Goal: Check status: Check status

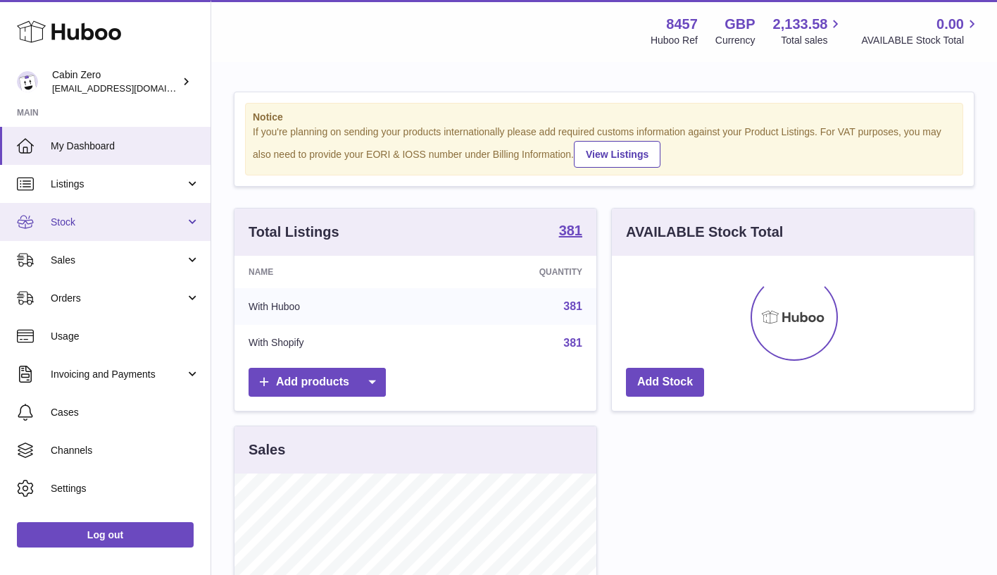
scroll to position [220, 362]
click at [177, 216] on span "Stock" at bounding box center [118, 221] width 134 height 13
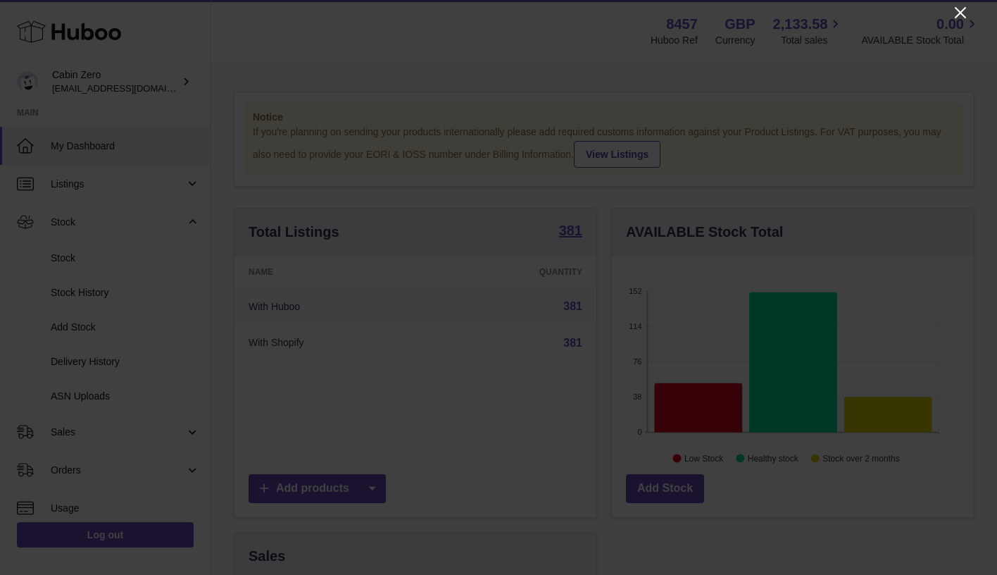
click at [957, 12] on icon "Close" at bounding box center [960, 12] width 17 height 17
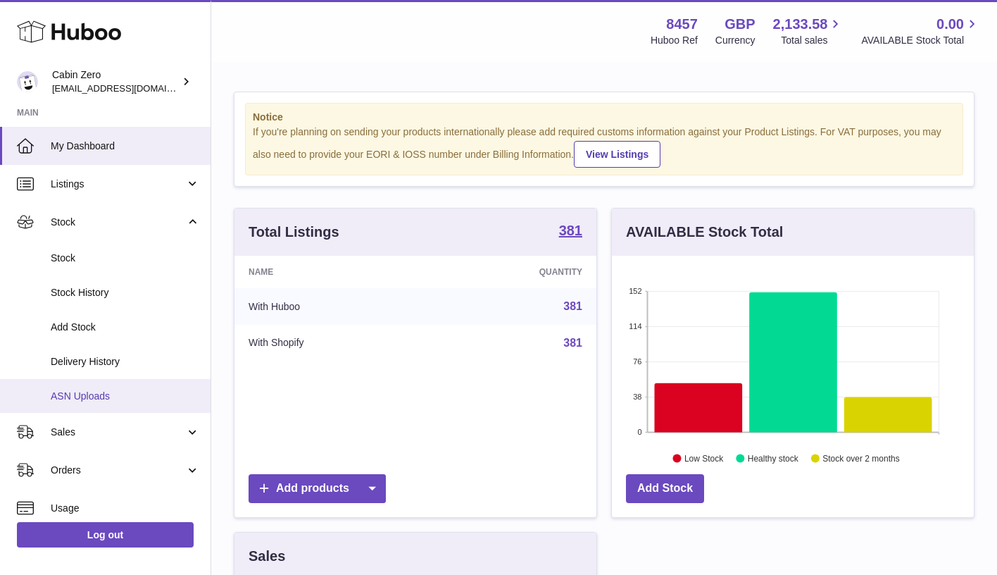
click at [97, 389] on span "ASN Uploads" at bounding box center [125, 395] width 149 height 13
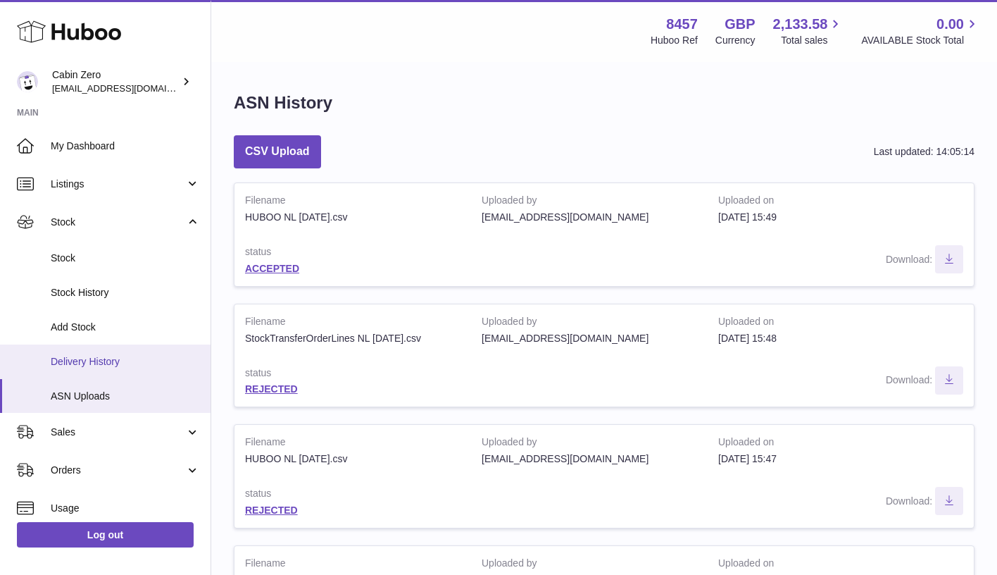
click at [103, 361] on span "Delivery History" at bounding box center [125, 361] width 149 height 13
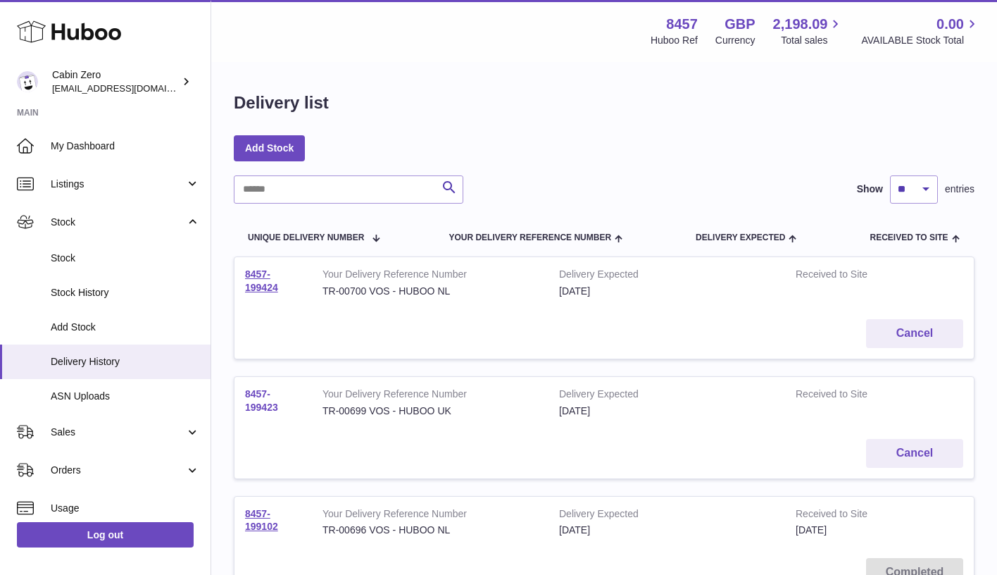
click at [265, 402] on link "8457-199423" at bounding box center [261, 400] width 33 height 25
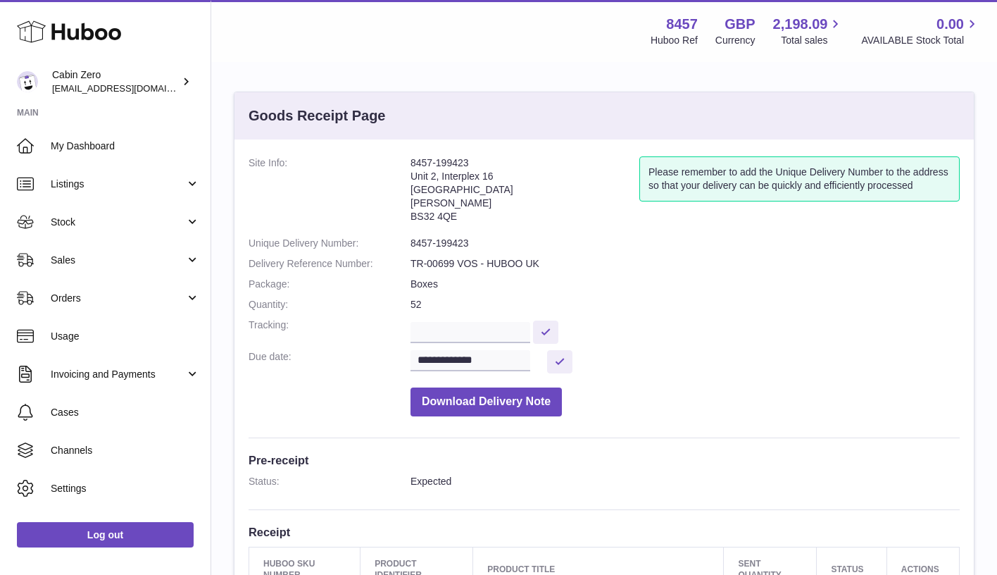
drag, startPoint x: 472, startPoint y: 166, endPoint x: 411, endPoint y: 163, distance: 61.4
click at [411, 163] on address "8457-199423 Unit 2, Interplex 16 Ash Ridge Road Bradley Stoke BS32 4QE" at bounding box center [525, 192] width 229 height 73
copy address "8457-199423"
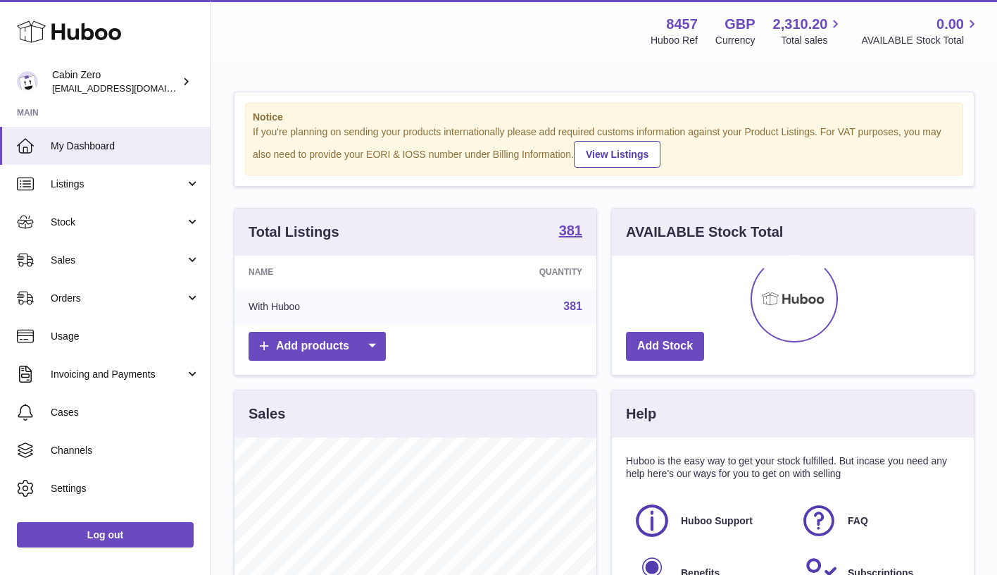
scroll to position [220, 362]
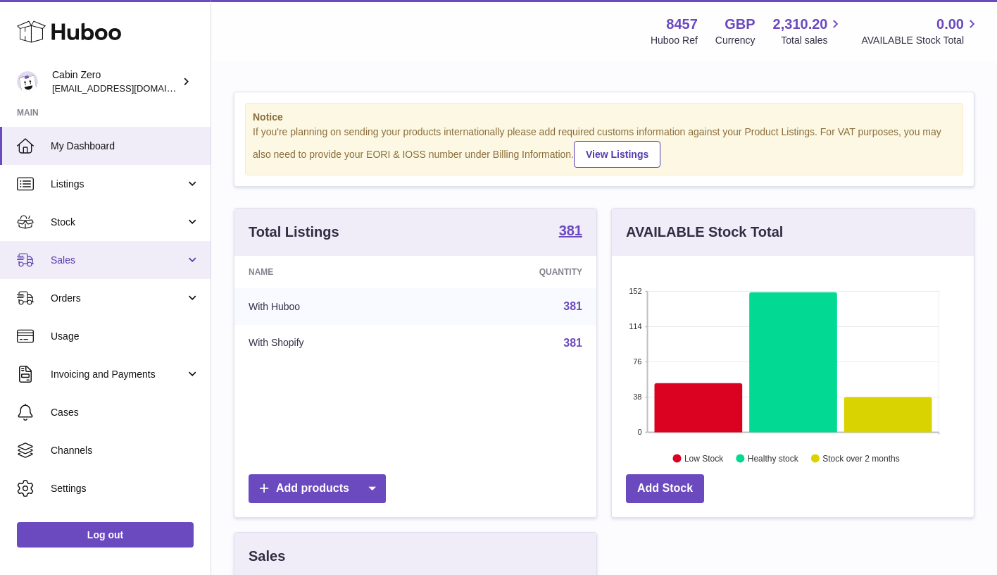
click at [190, 264] on link "Sales" at bounding box center [105, 260] width 211 height 38
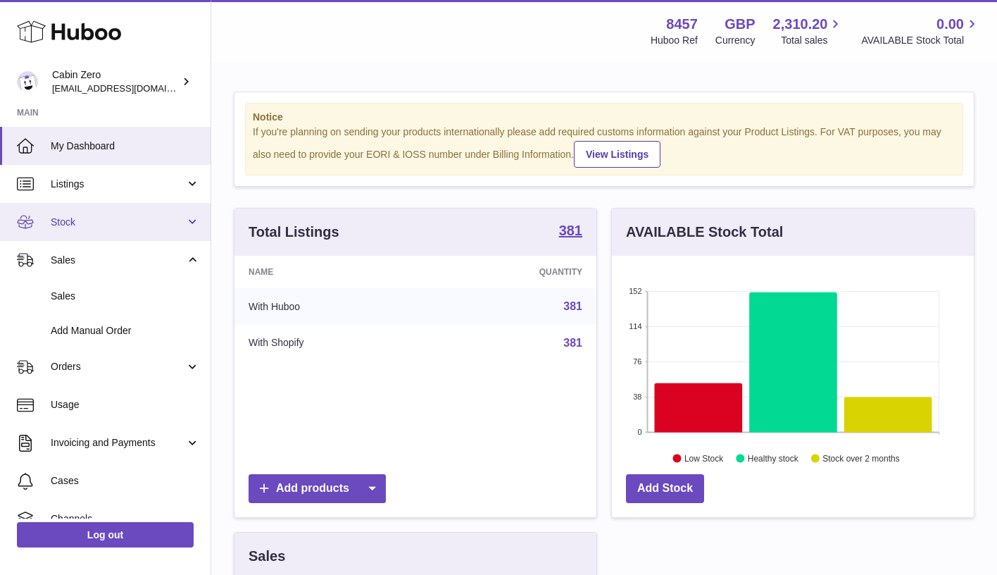
click at [187, 224] on link "Stock" at bounding box center [105, 222] width 211 height 38
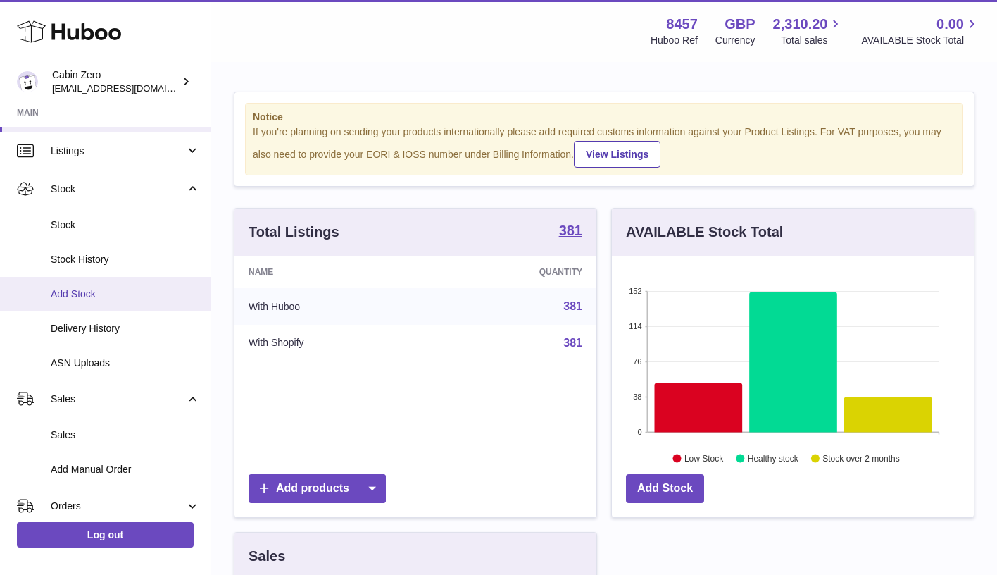
scroll to position [35, 0]
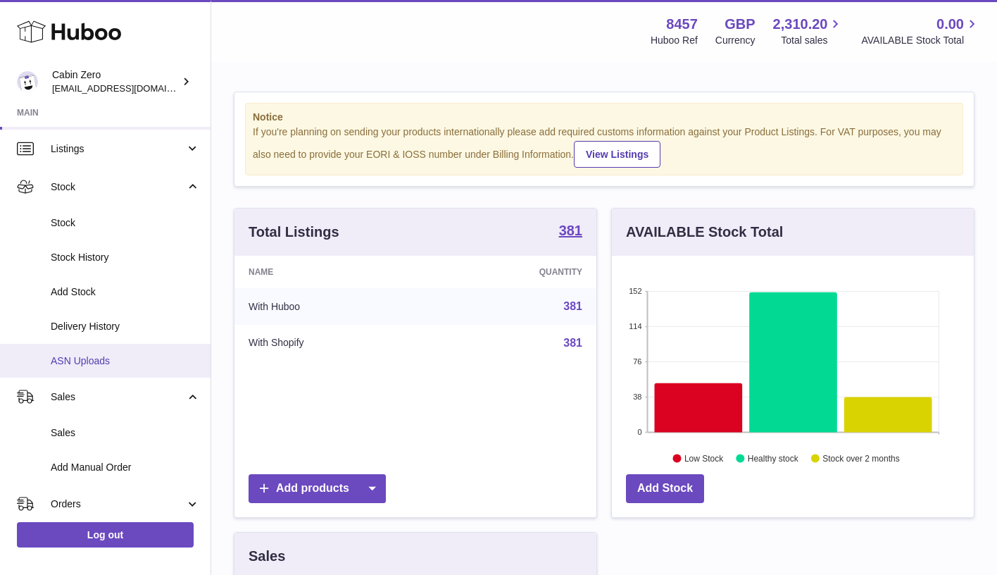
click at [151, 354] on span "ASN Uploads" at bounding box center [125, 360] width 149 height 13
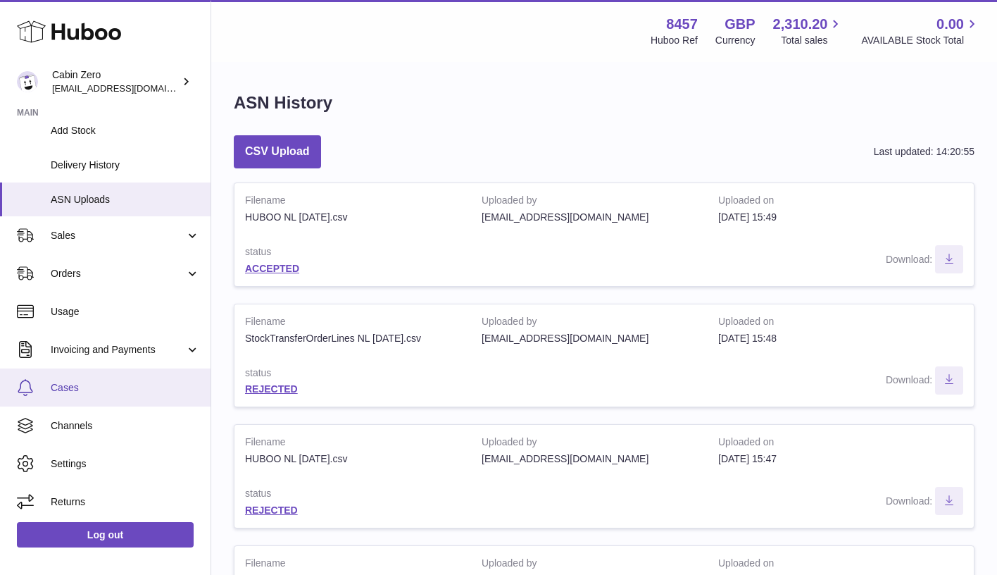
scroll to position [196, 0]
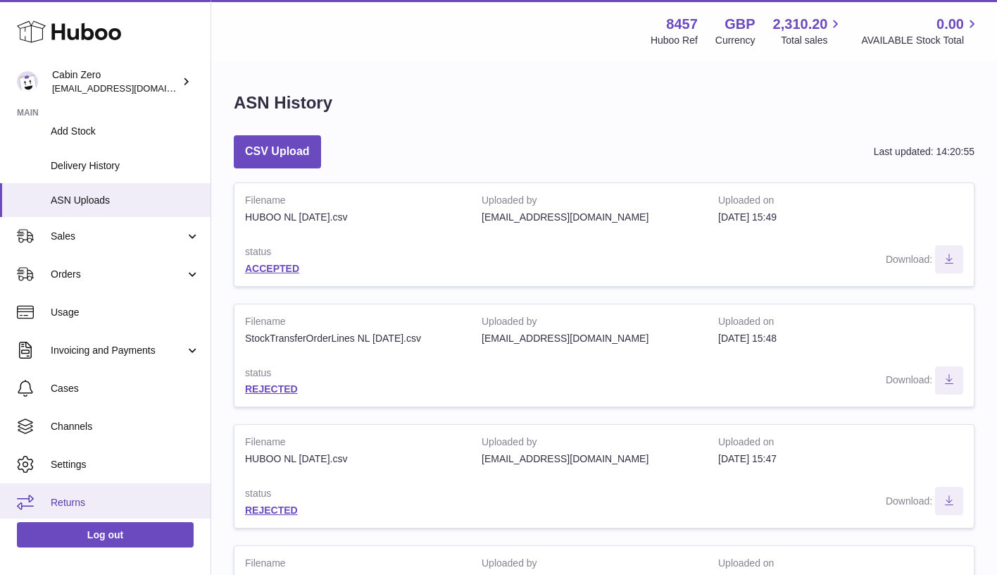
click at [87, 487] on link "Returns" at bounding box center [105, 502] width 211 height 38
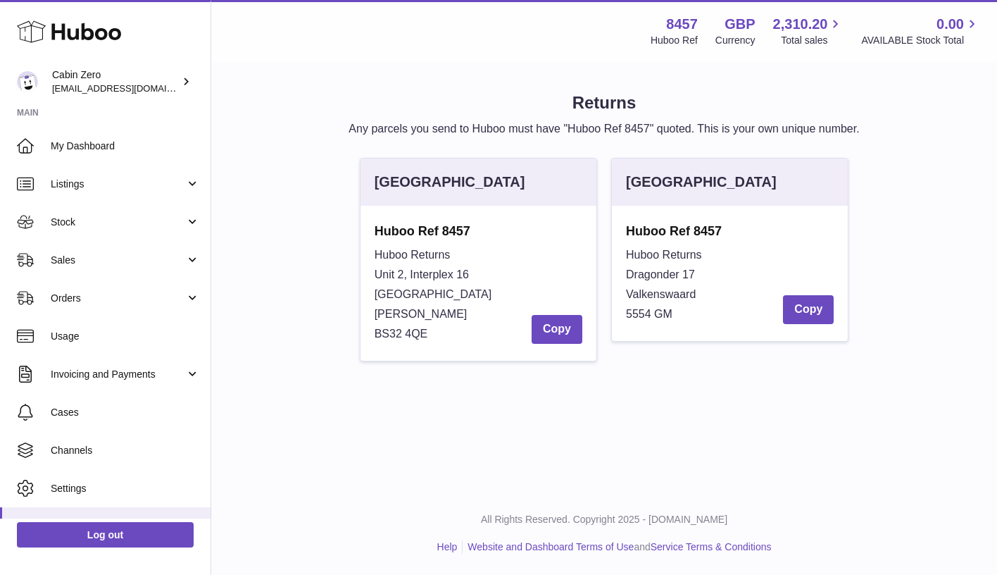
drag, startPoint x: 479, startPoint y: 224, endPoint x: 356, endPoint y: 231, distance: 122.7
click at [356, 231] on div "[GEOGRAPHIC_DATA] Huboo Ref 8457 [STREET_ADDRESS][PERSON_NAME] Copy" at bounding box center [478, 267] width 251 height 218
copy strong "Huboo Ref 8457"
